Goal: Find contact information: Find contact information

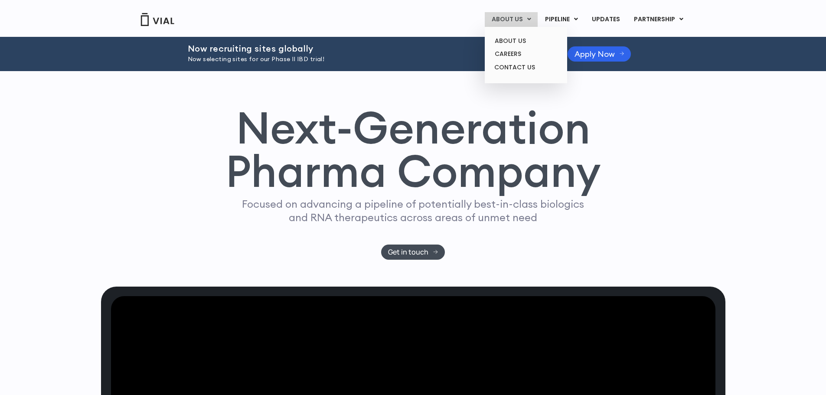
click at [531, 18] on icon at bounding box center [529, 19] width 4 height 6
click at [525, 39] on link "ABOUT US" at bounding box center [526, 40] width 76 height 13
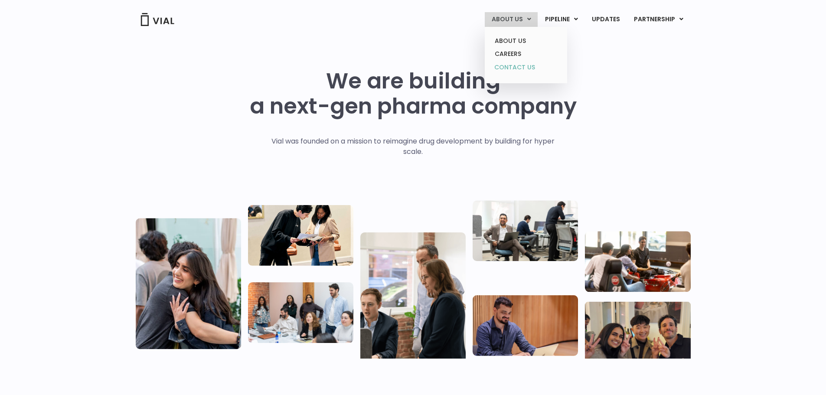
click at [518, 67] on link "CONTACT US" at bounding box center [526, 68] width 76 height 14
